Goal: Find specific page/section: Find specific page/section

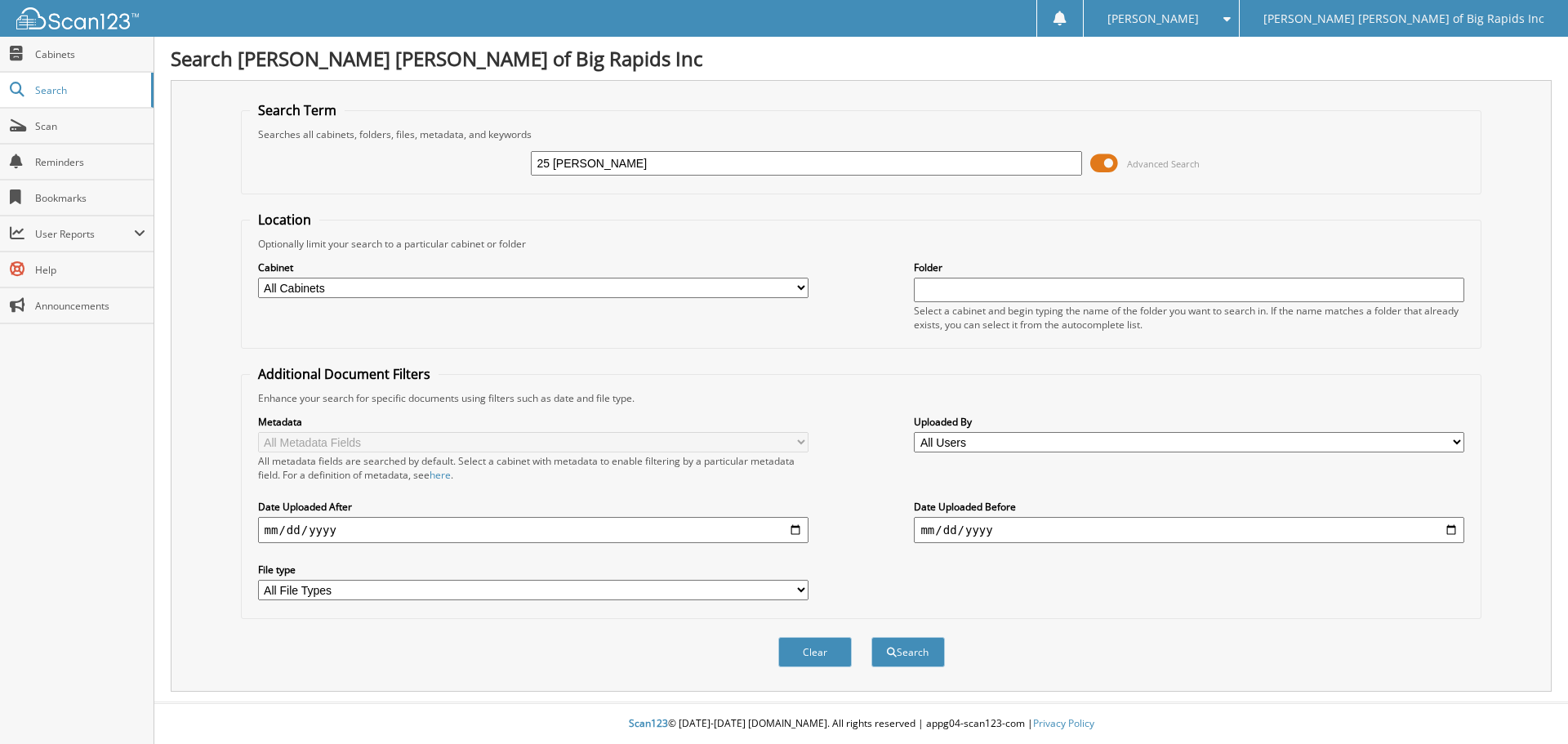
type input "25 MILLER"
click at [872, 638] on button "Search" at bounding box center [908, 652] width 74 height 31
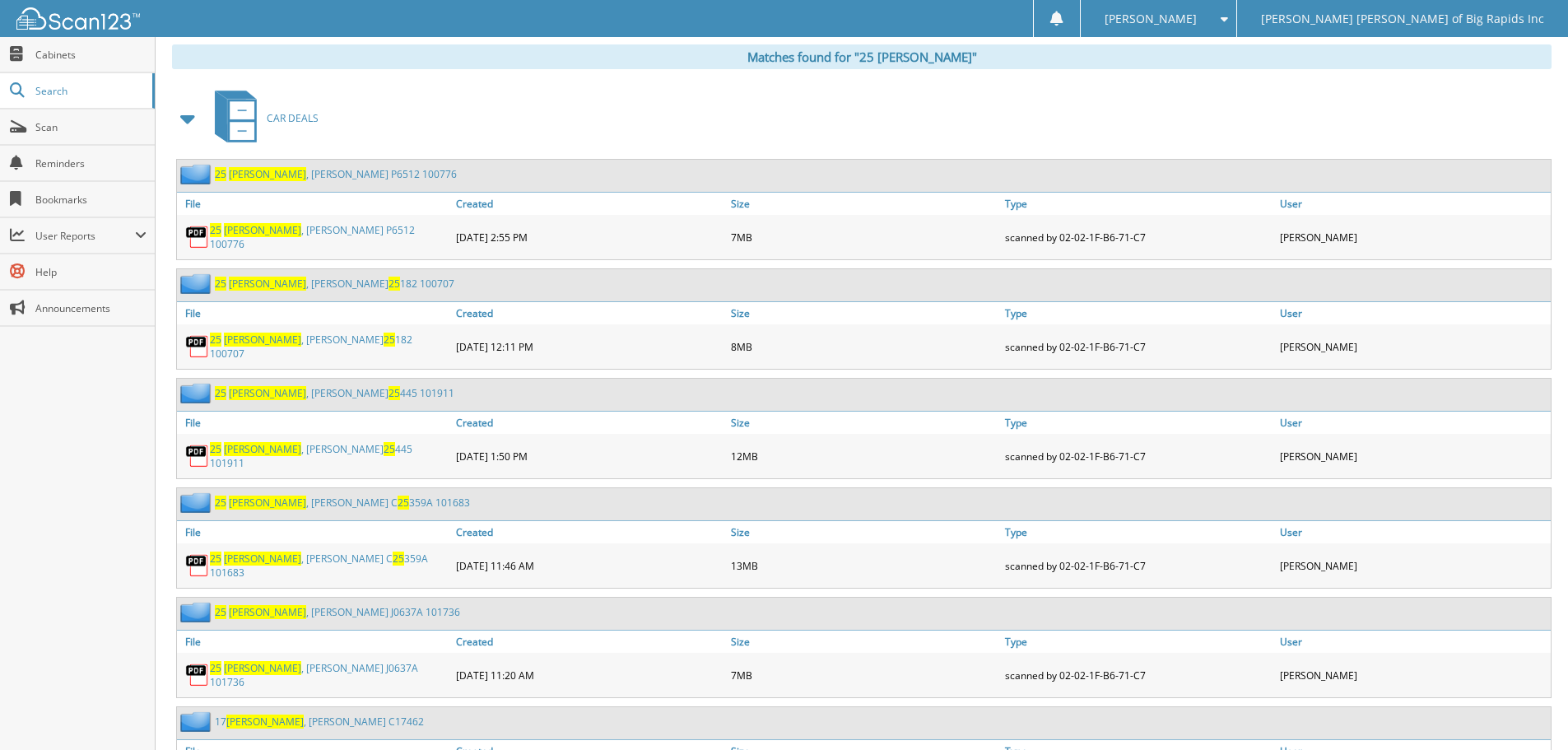
scroll to position [659, 0]
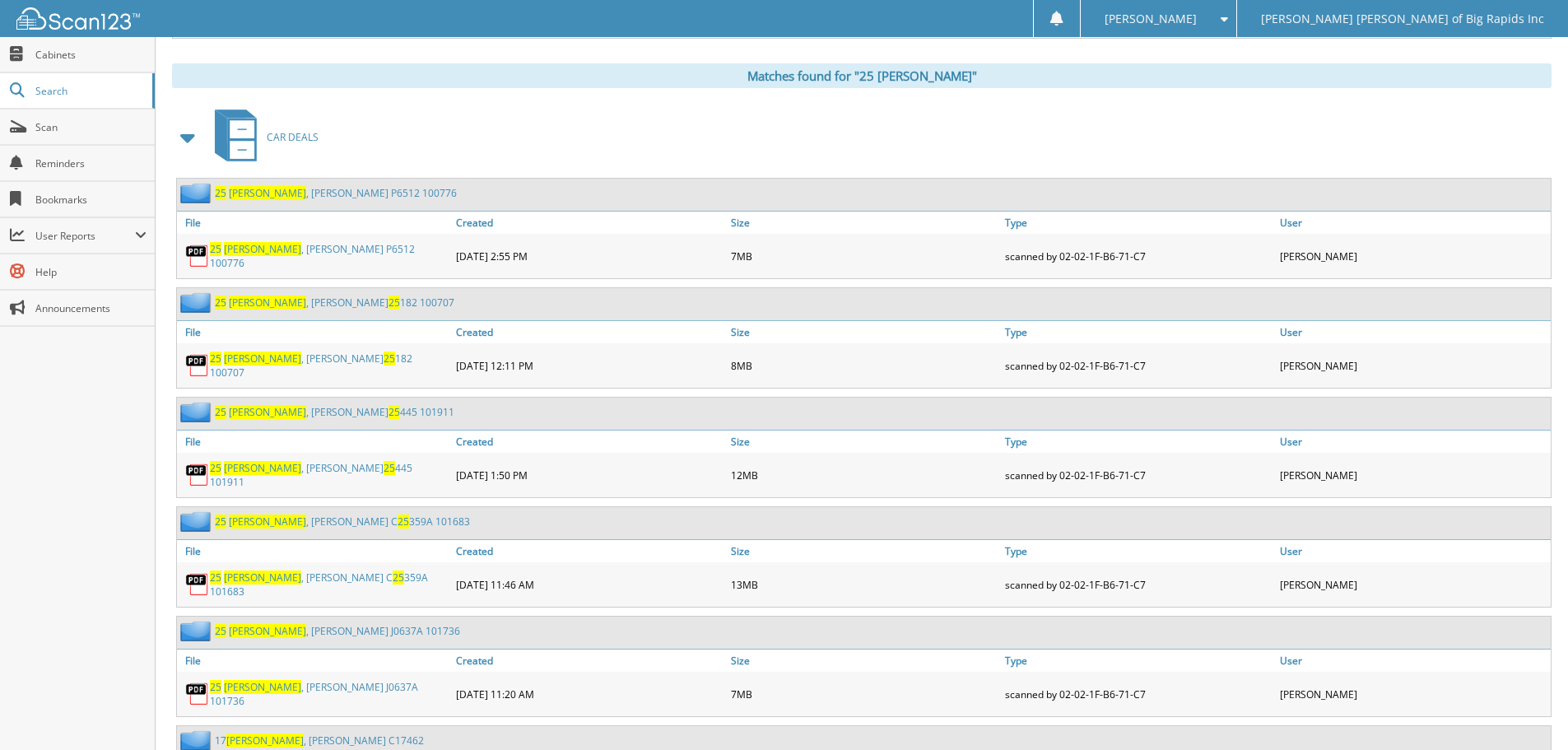
click at [317, 405] on link "25 [PERSON_NAME] 25 445 101911" at bounding box center [335, 412] width 240 height 14
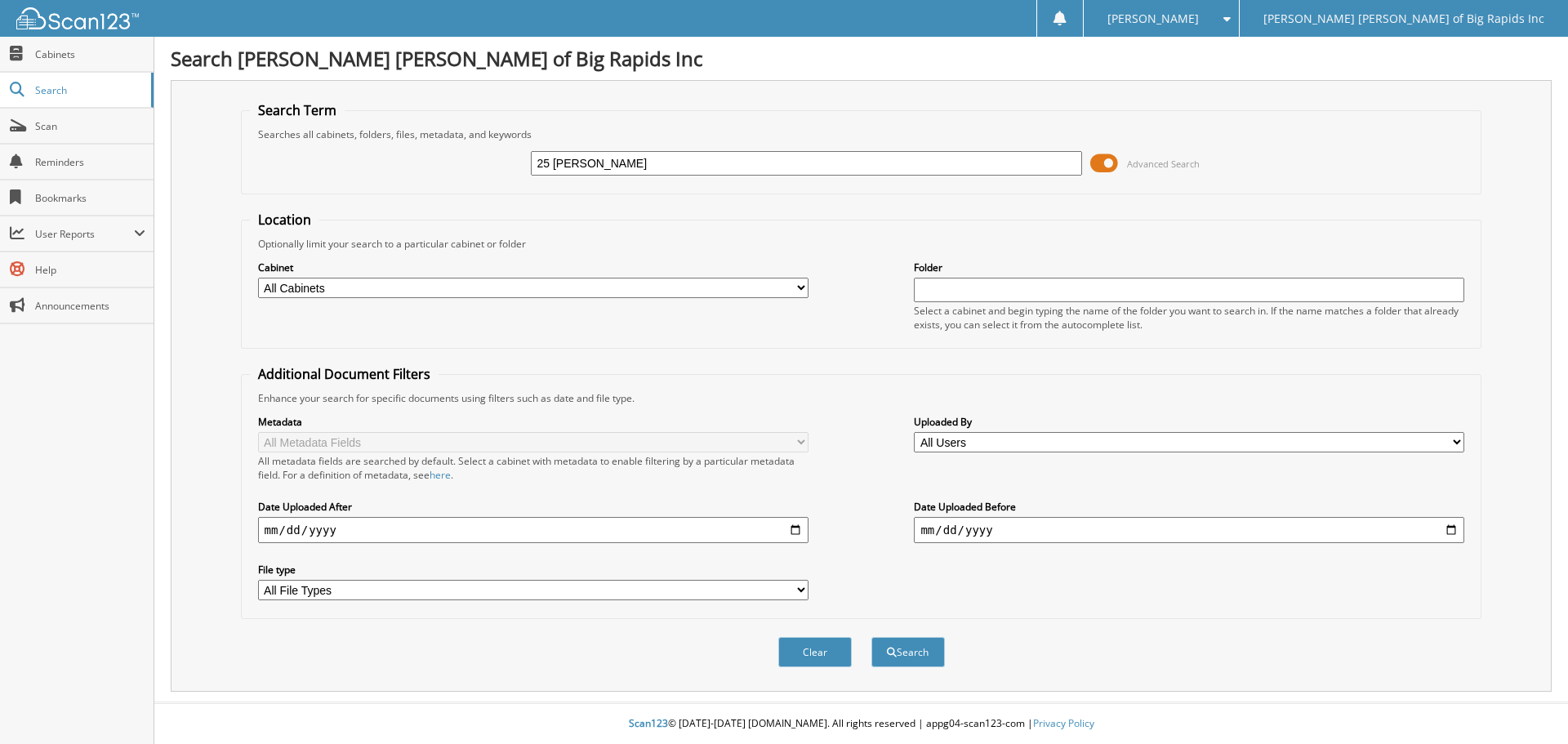
type input "25 [PERSON_NAME]"
click at [872, 638] on button "Search" at bounding box center [908, 652] width 74 height 31
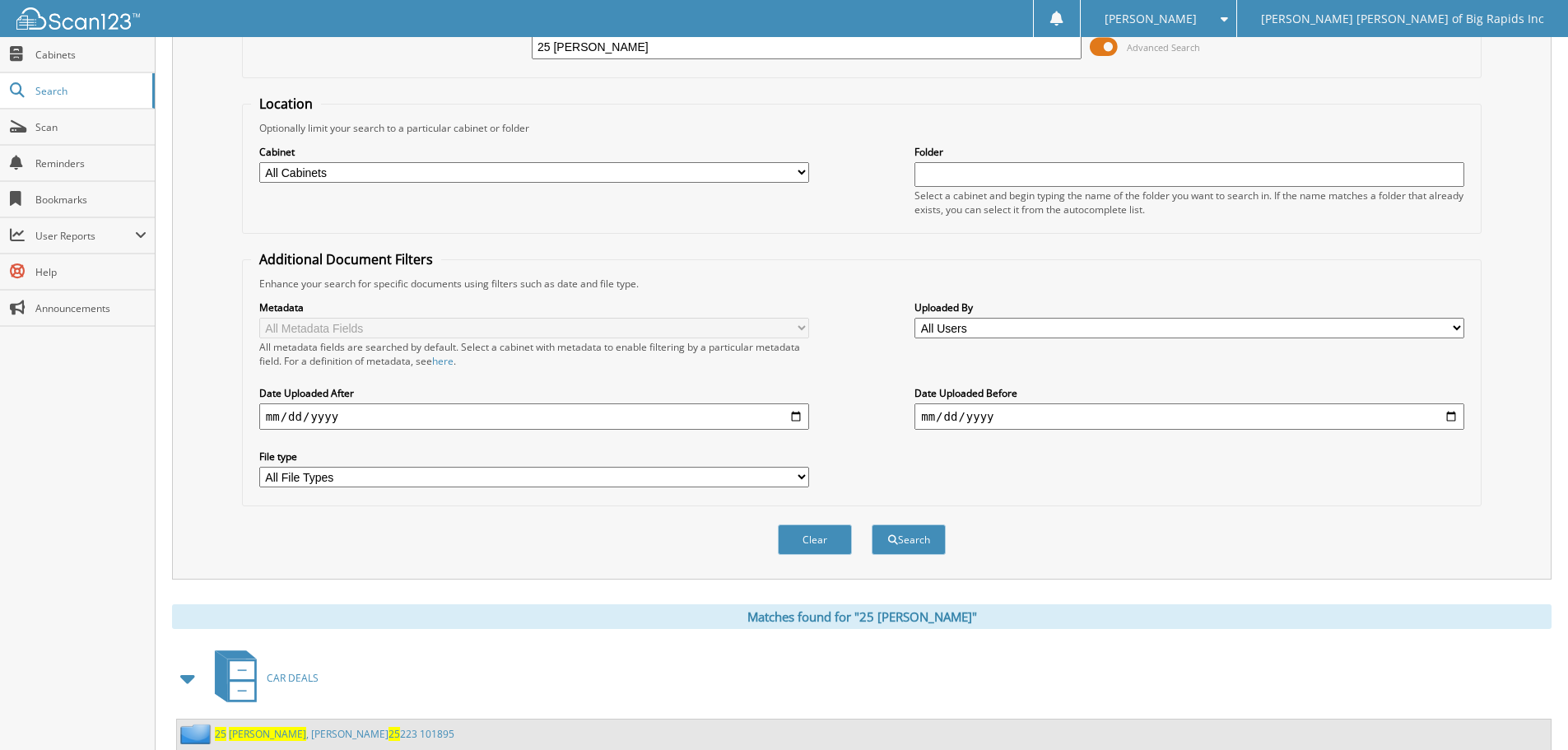
scroll to position [235, 0]
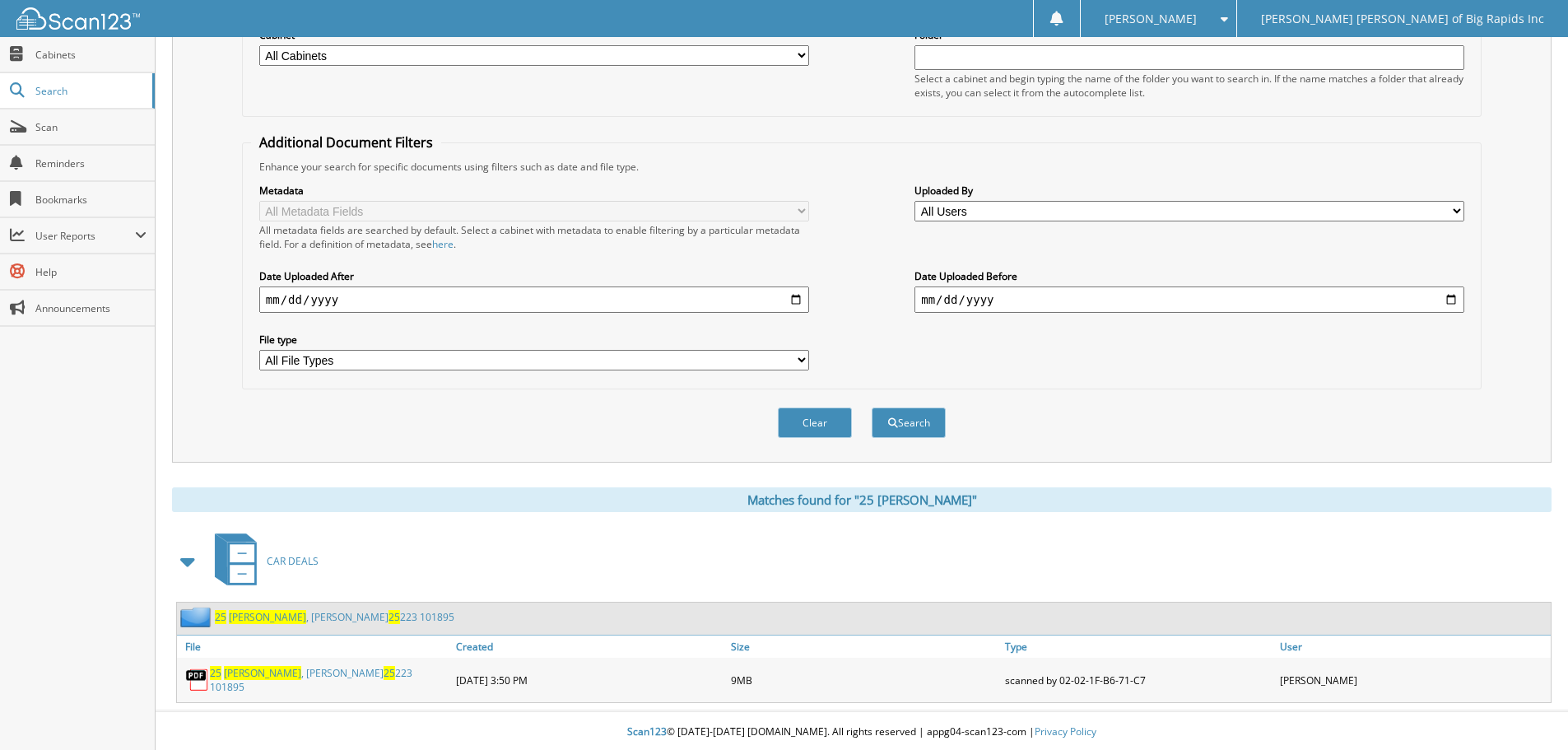
click at [314, 617] on link "25 [PERSON_NAME] C 25 223 101895" at bounding box center [335, 617] width 240 height 14
